Goal: Transaction & Acquisition: Purchase product/service

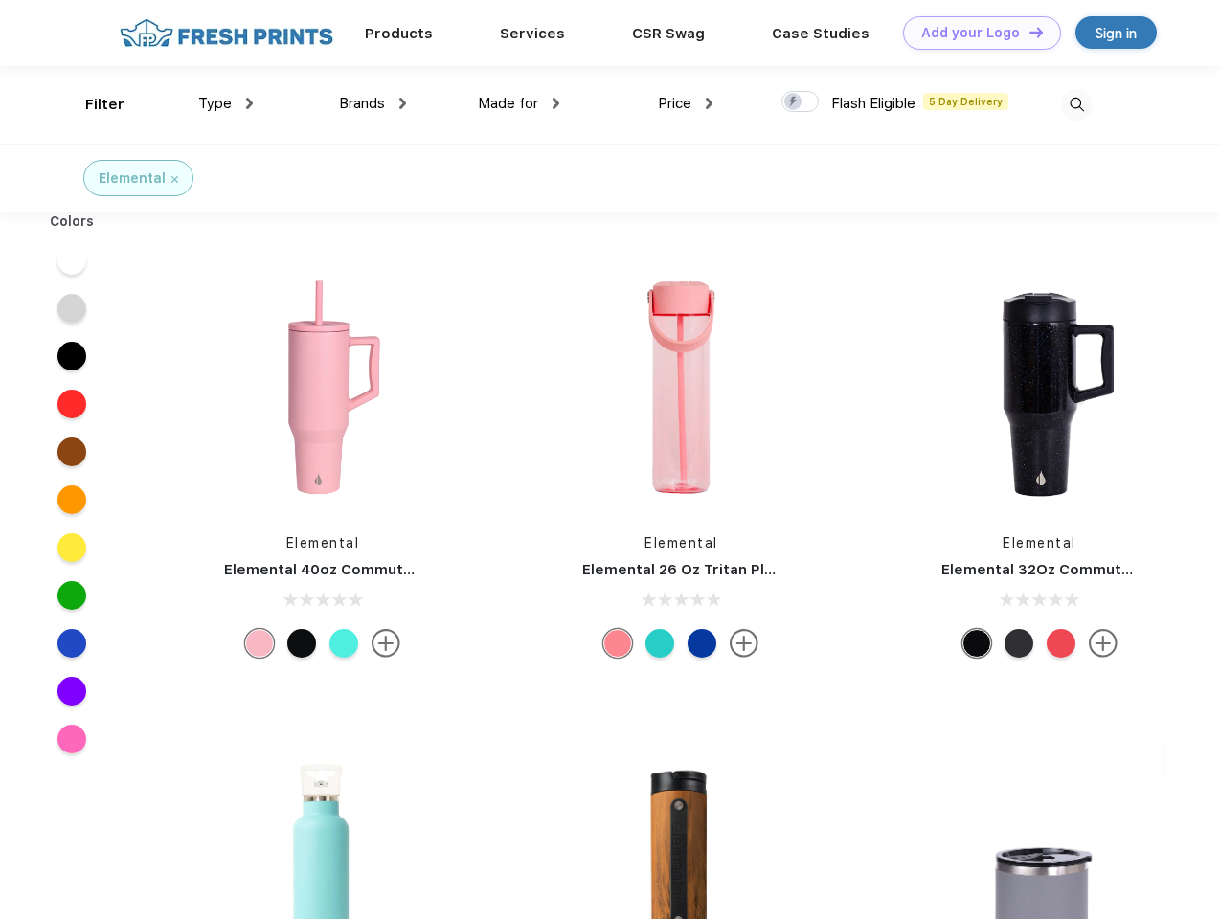
click at [975, 33] on link "Add your Logo Design Tool" at bounding box center [982, 33] width 158 height 34
click at [0, 0] on div "Design Tool" at bounding box center [0, 0] width 0 height 0
click at [1028, 32] on link "Add your Logo Design Tool" at bounding box center [982, 33] width 158 height 34
click at [92, 104] on div "Filter" at bounding box center [104, 105] width 39 height 22
click at [226, 103] on span "Type" at bounding box center [215, 103] width 34 height 17
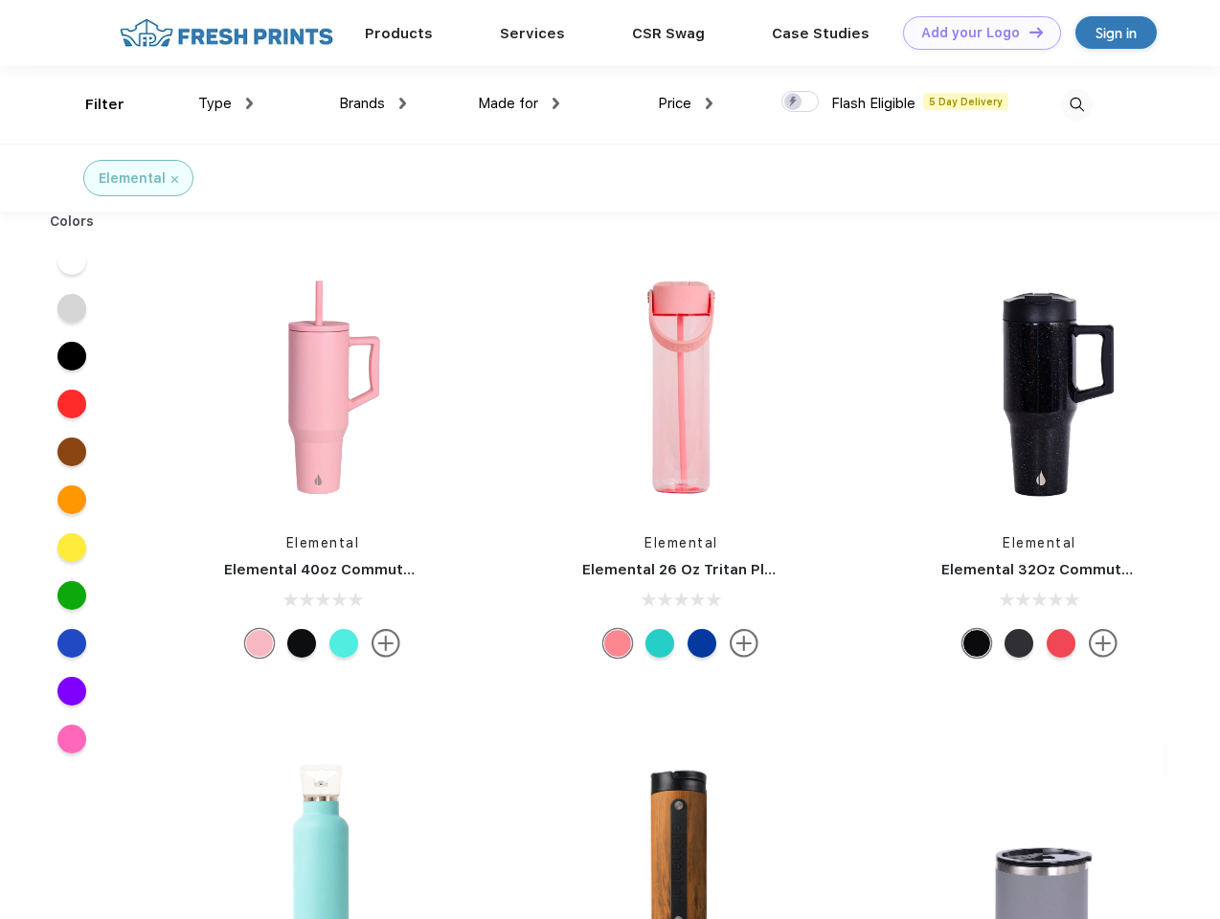
click at [373, 103] on span "Brands" at bounding box center [362, 103] width 46 height 17
click at [519, 103] on span "Made for" at bounding box center [508, 103] width 60 height 17
click at [686, 103] on span "Price" at bounding box center [675, 103] width 34 height 17
click at [801, 102] on div at bounding box center [799, 101] width 37 height 21
click at [794, 102] on input "checkbox" at bounding box center [787, 96] width 12 height 12
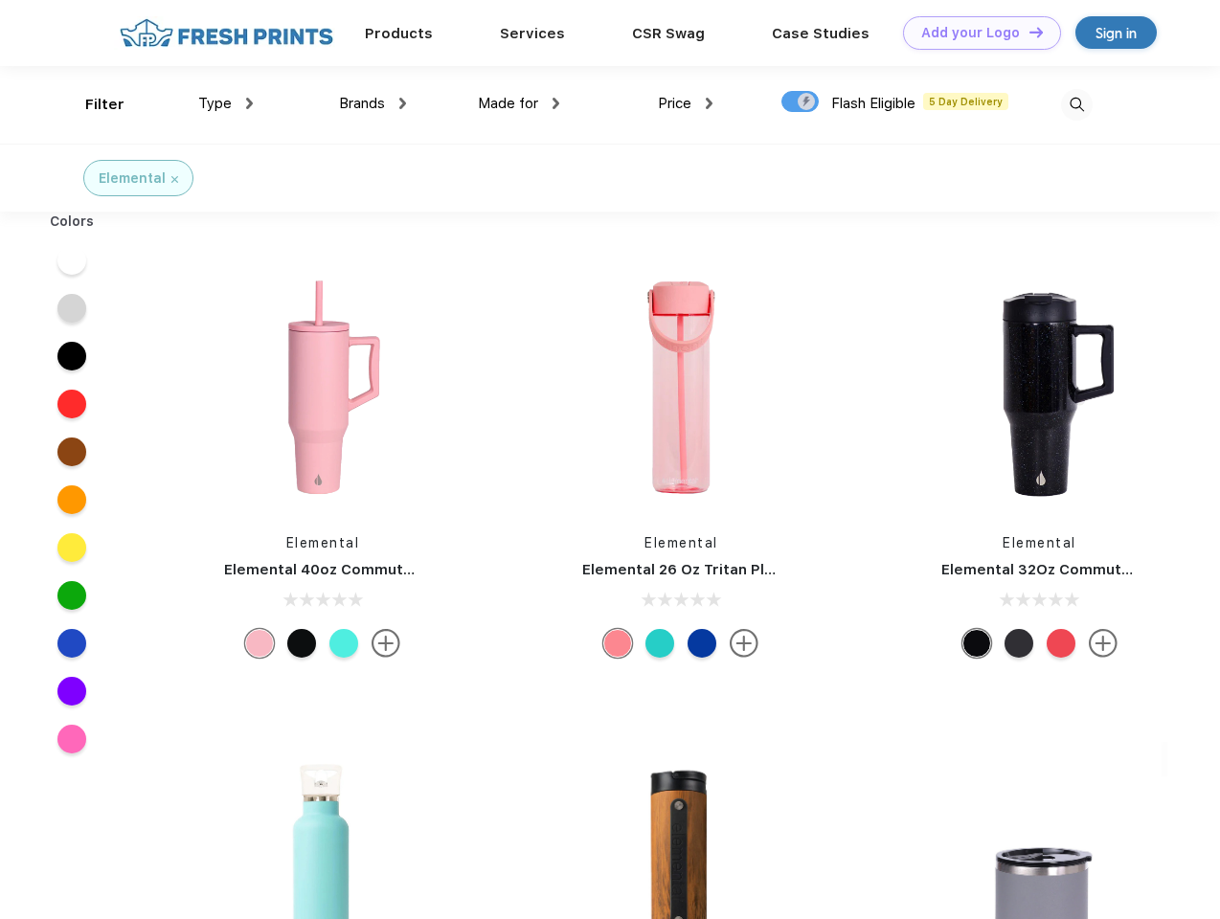
click at [1076, 104] on img at bounding box center [1077, 105] width 32 height 32
